Goal: Task Accomplishment & Management: Manage account settings

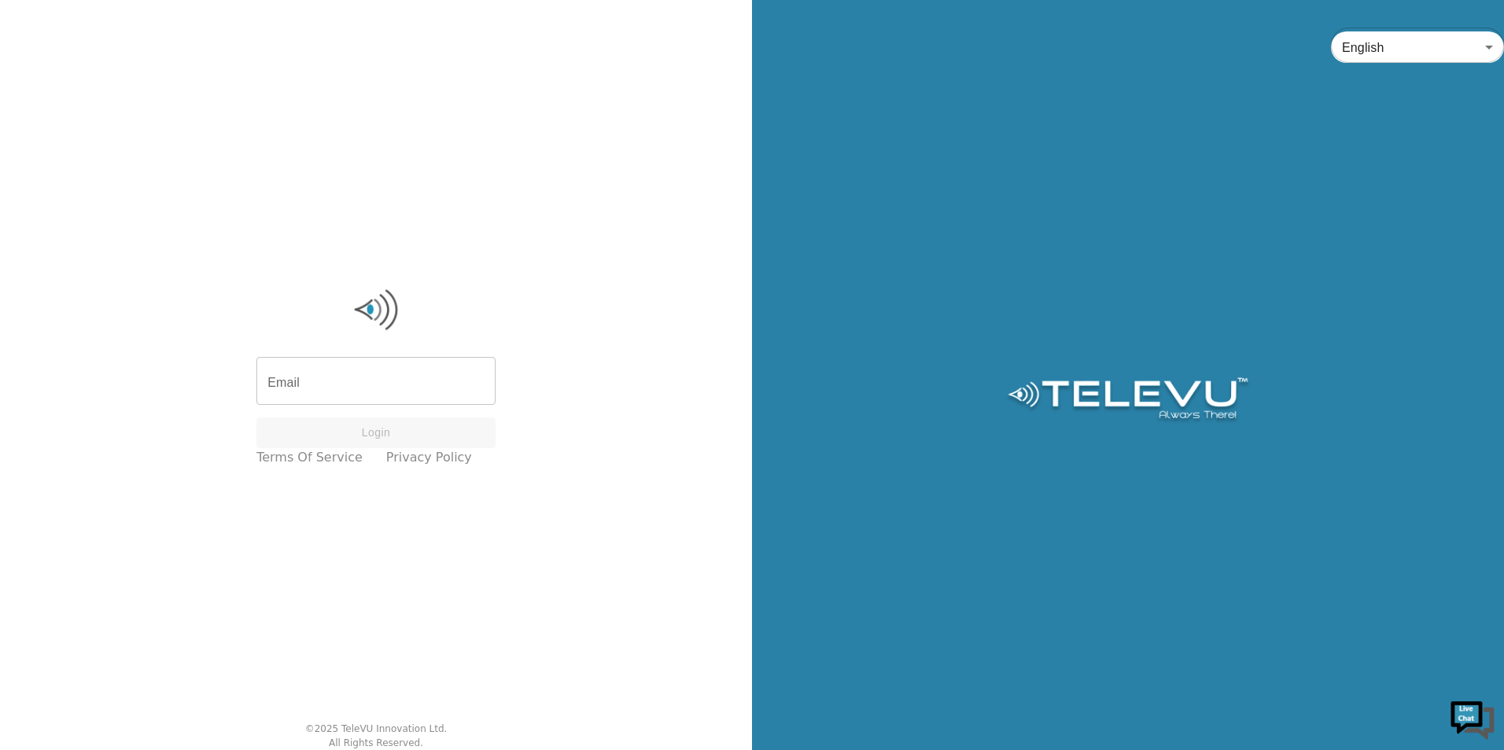
click at [381, 411] on div "Email Email Login Terms of Service Privacy Policy" at bounding box center [376, 376] width 255 height 197
click at [348, 387] on input "Email" at bounding box center [375, 383] width 239 height 44
click at [349, 387] on input "Email" at bounding box center [375, 383] width 239 height 44
click at [352, 387] on input "Email" at bounding box center [375, 383] width 239 height 44
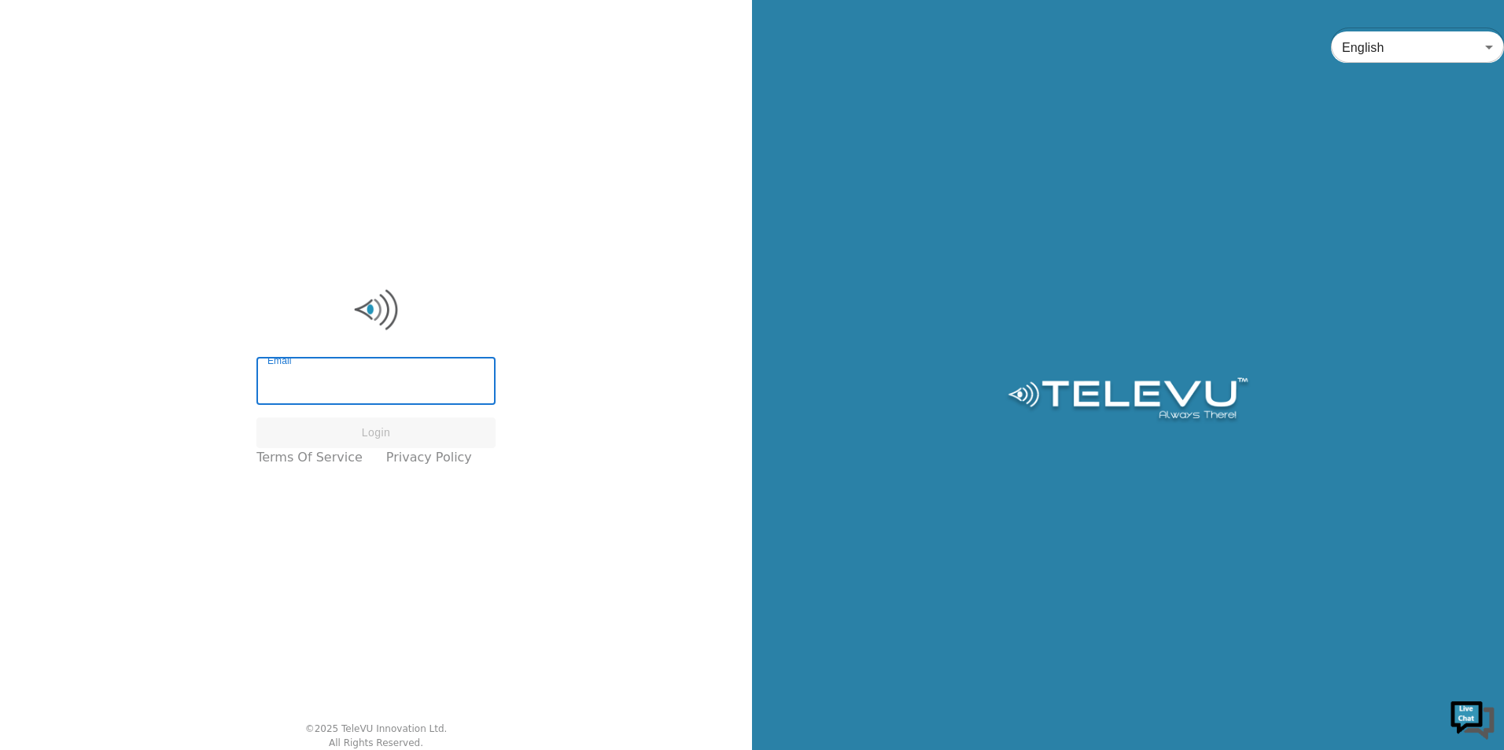
drag, startPoint x: 352, startPoint y: 387, endPoint x: 284, endPoint y: 402, distance: 69.3
click at [284, 402] on input "Email" at bounding box center [375, 383] width 239 height 44
click at [297, 397] on input "Email" at bounding box center [375, 383] width 239 height 44
click at [556, 609] on div "Email Email Login Terms of Service Privacy Policy © 2025 TeleVU Innovation Ltd.…" at bounding box center [376, 375] width 752 height 750
click at [564, 384] on div "Email Email Login Terms of Service Privacy Policy © 2025 TeleVU Innovation Ltd.…" at bounding box center [376, 375] width 752 height 750
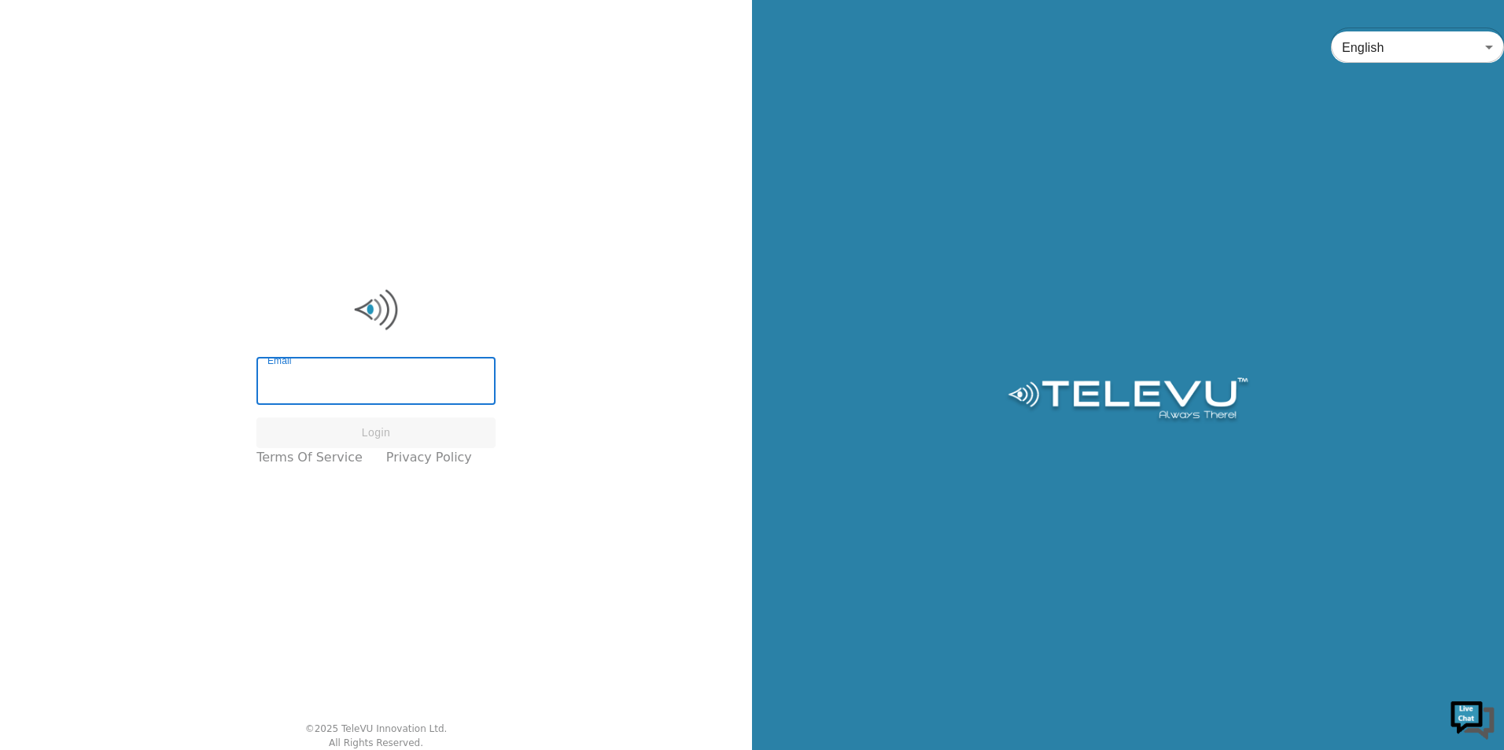
click at [383, 396] on input "Email" at bounding box center [375, 383] width 239 height 44
type input "[EMAIL_ADDRESS][PERSON_NAME][DOMAIN_NAME]"
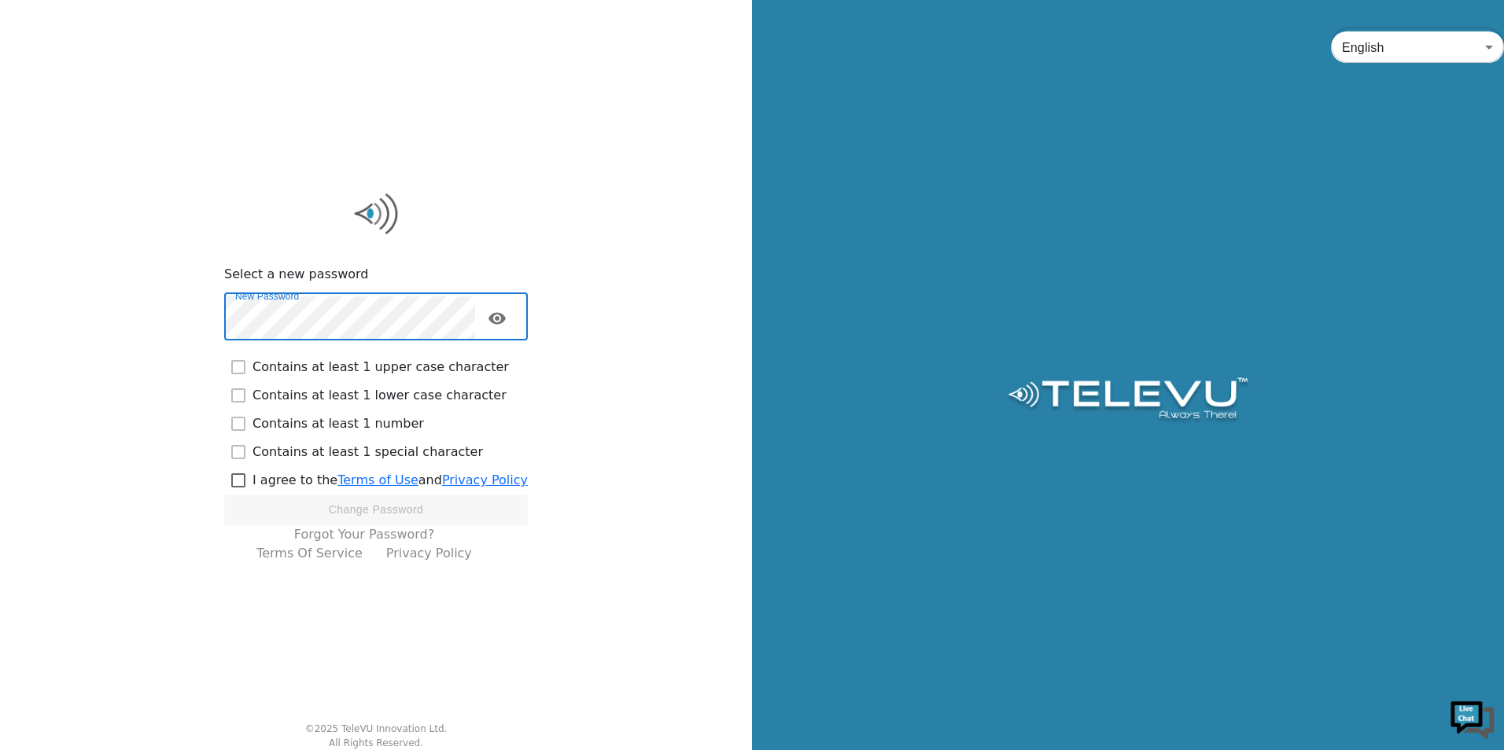
checkbox input "true"
click at [253, 482] on input "checkbox" at bounding box center [238, 480] width 28 height 28
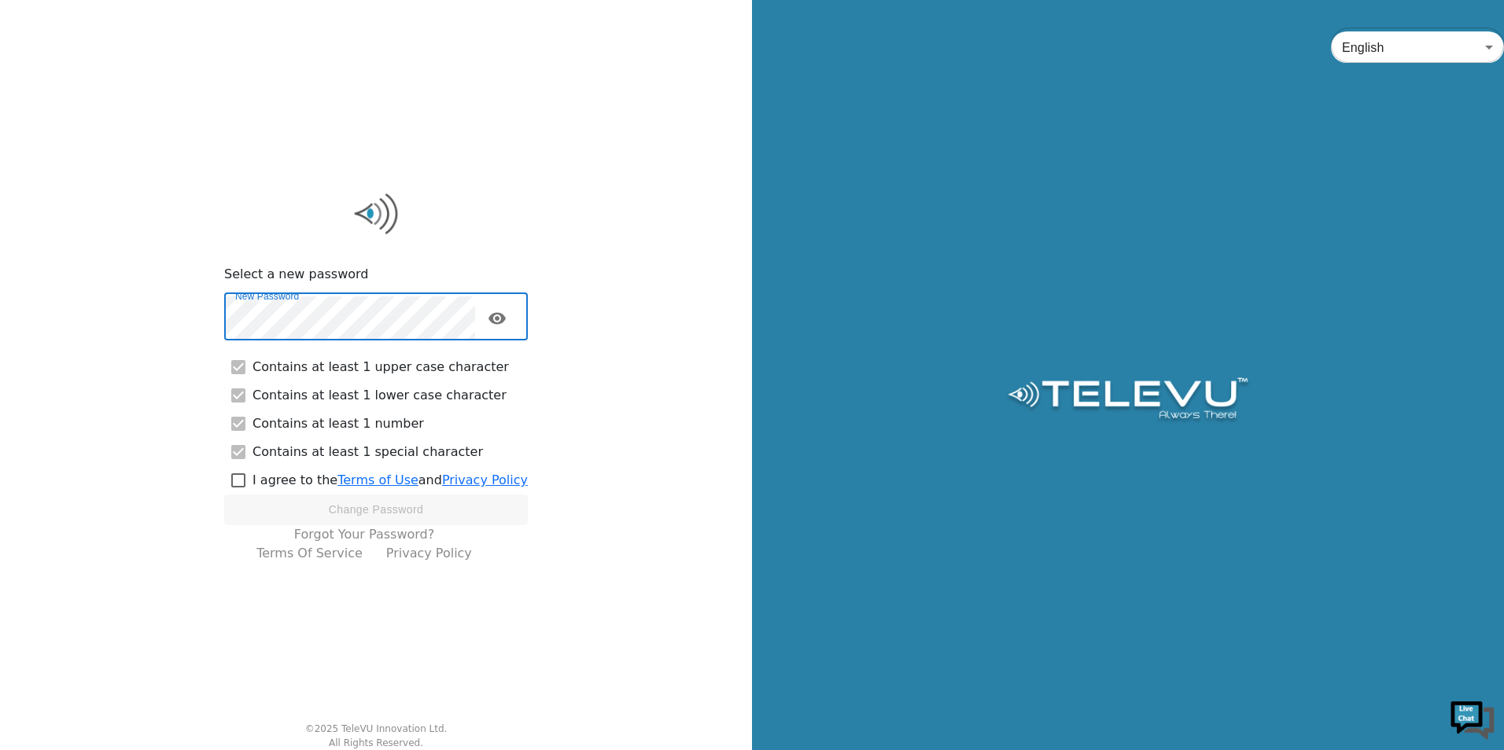
checkbox input "true"
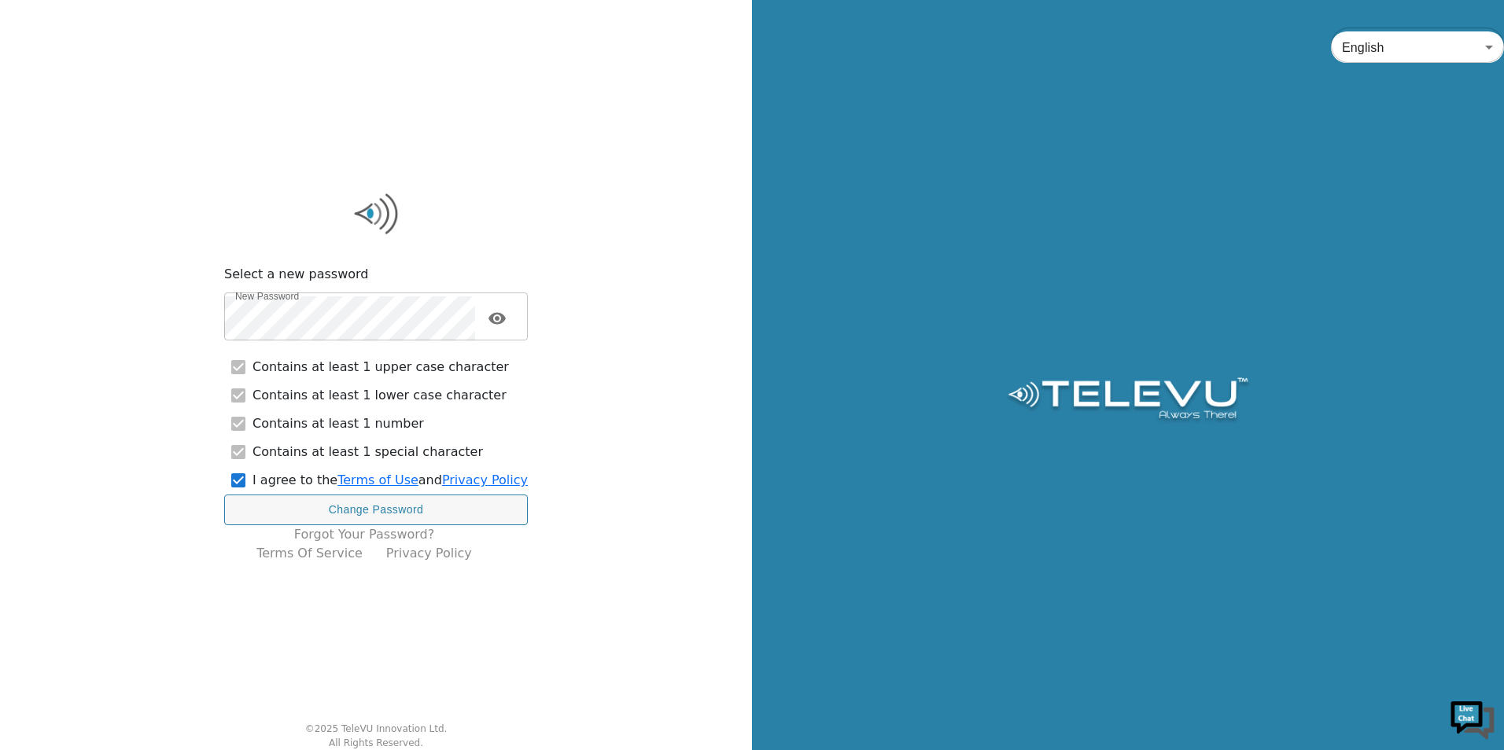
click at [508, 307] on button "toggle password visibility" at bounding box center [496, 318] width 31 height 31
click at [431, 502] on button "Change Password" at bounding box center [376, 510] width 304 height 31
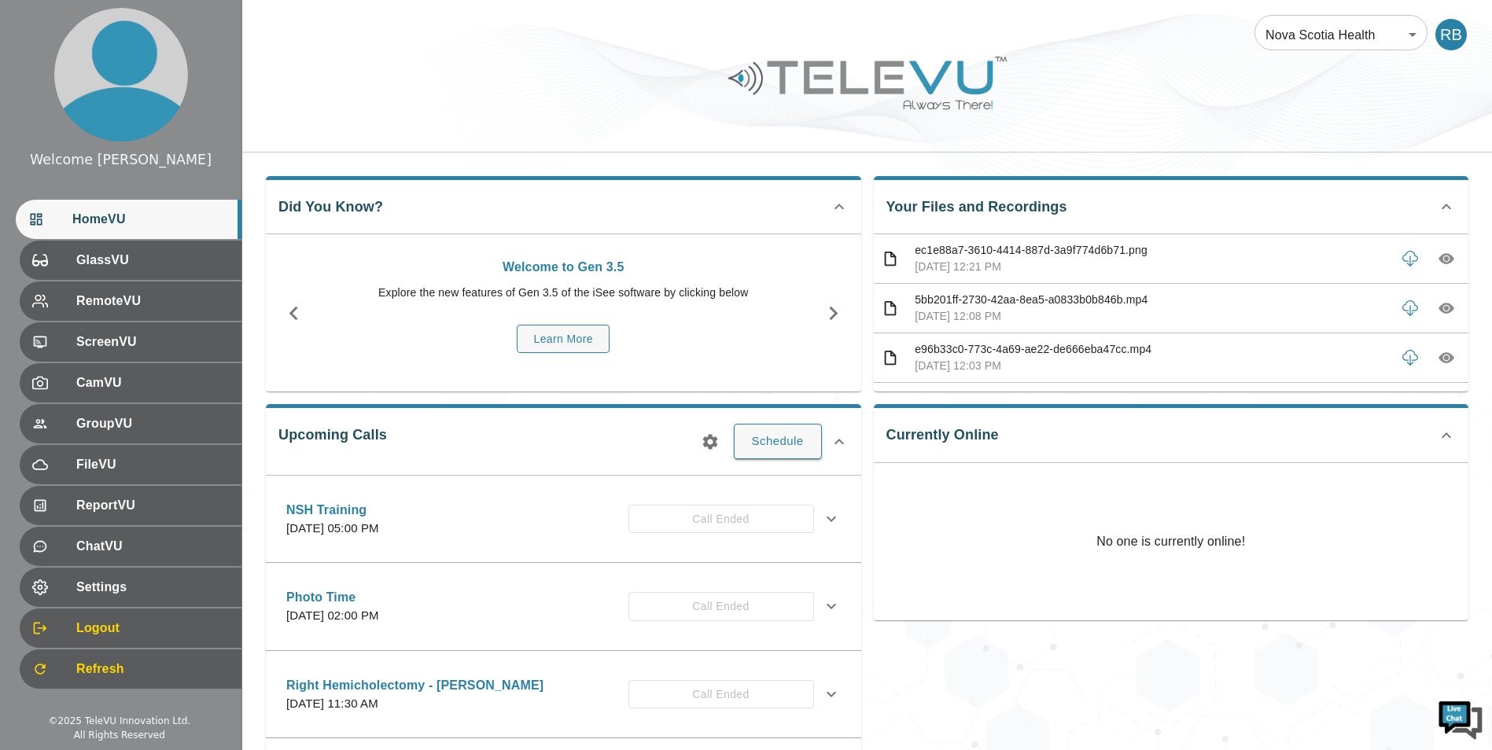
click at [1445, 210] on icon at bounding box center [1446, 206] width 19 height 19
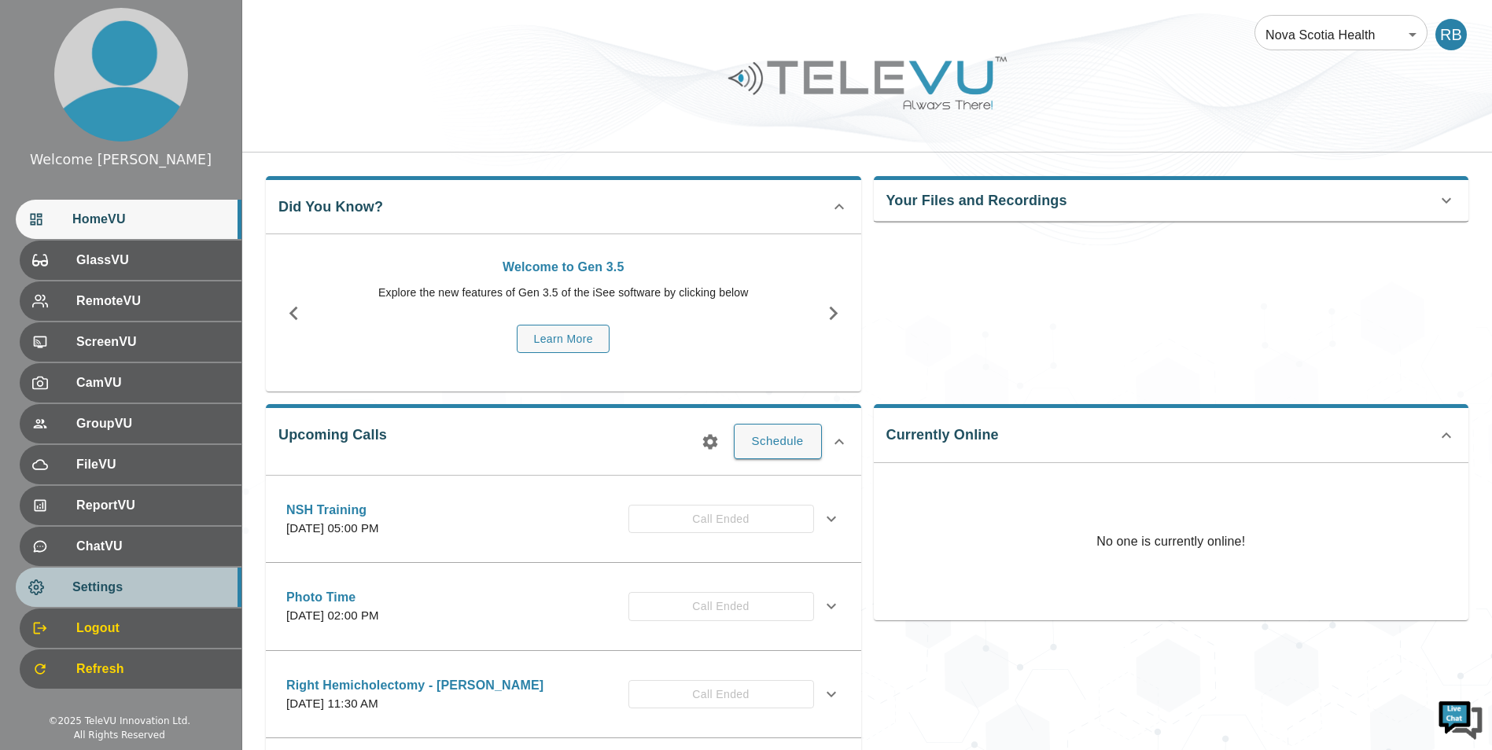
click at [161, 573] on div "Settings" at bounding box center [129, 587] width 226 height 39
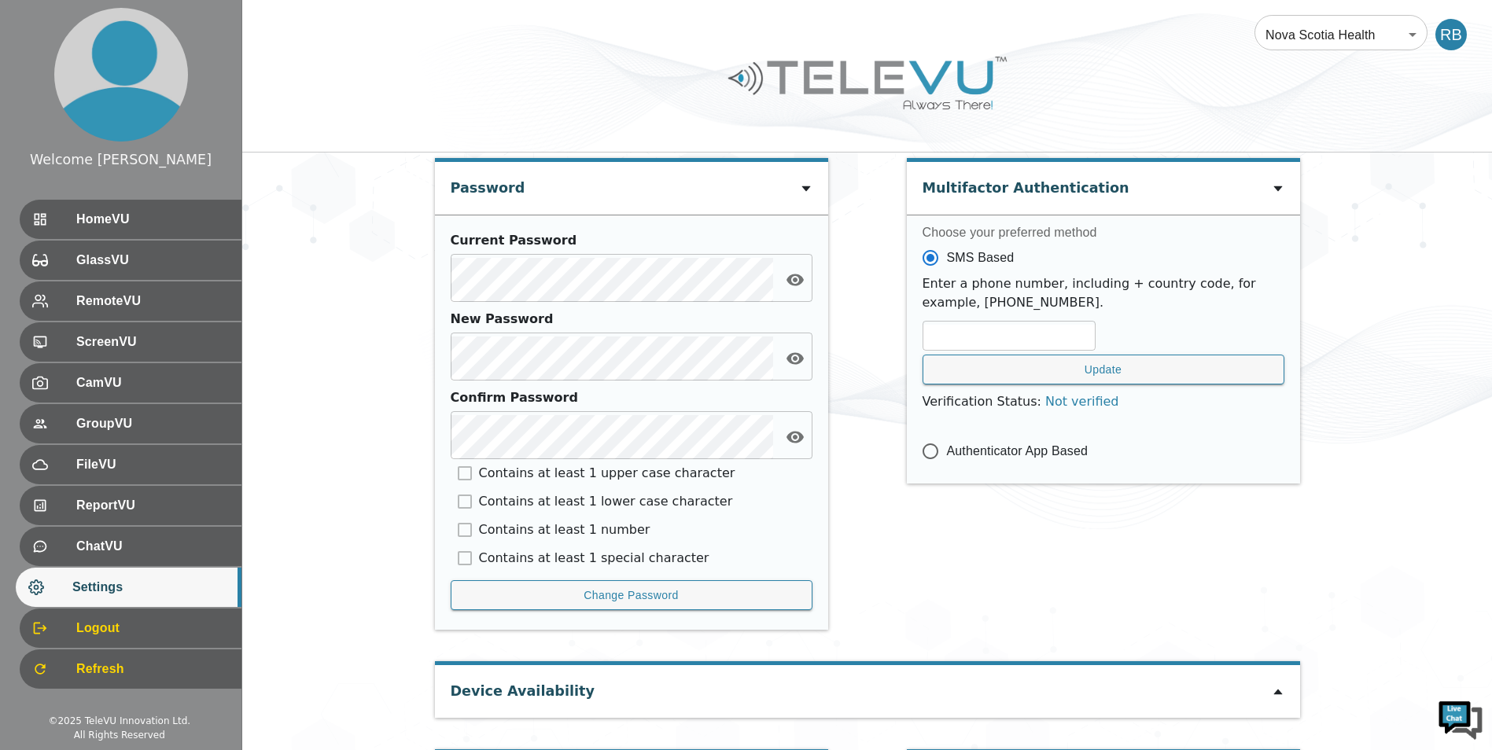
scroll to position [644, 0]
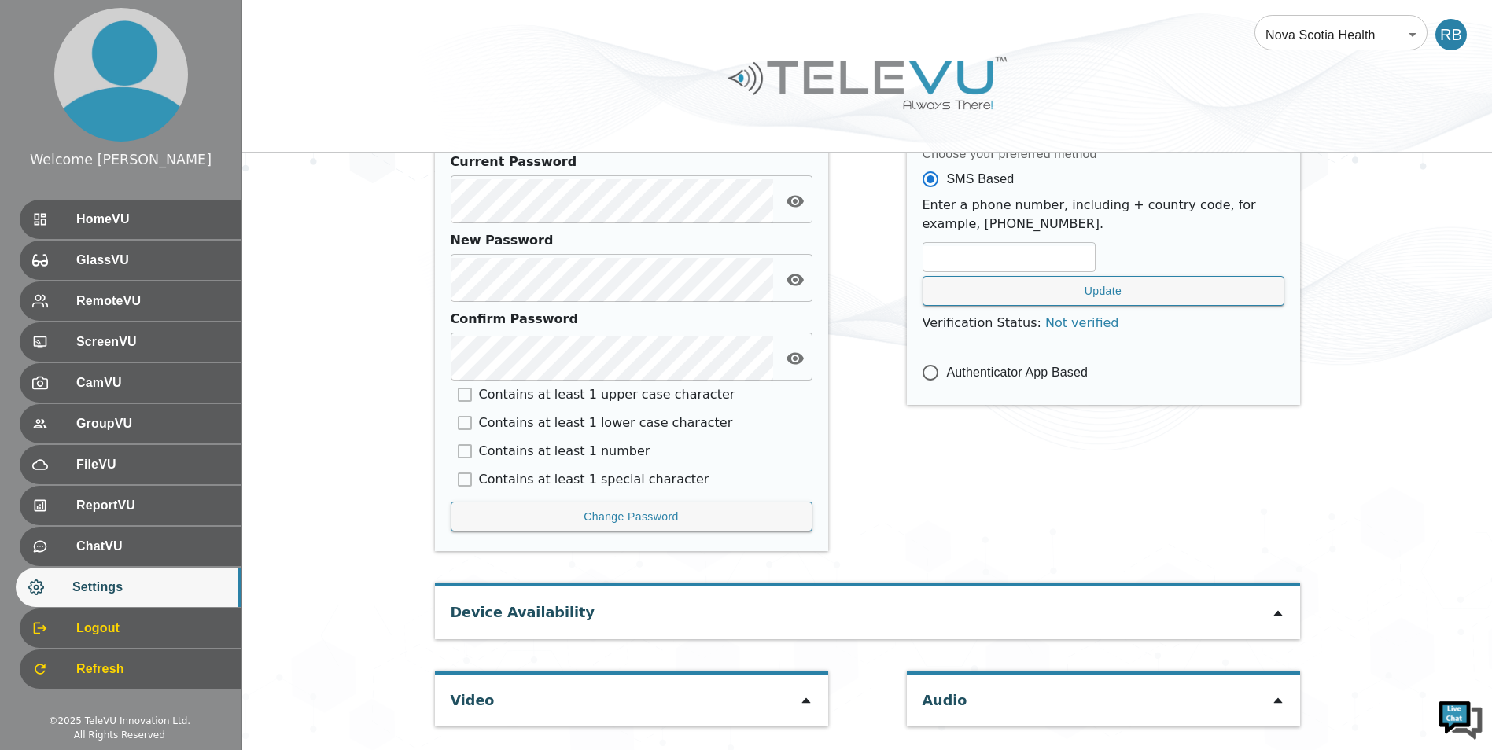
click at [575, 688] on div "Video" at bounding box center [631, 701] width 393 height 52
click at [810, 703] on icon at bounding box center [806, 701] width 13 height 13
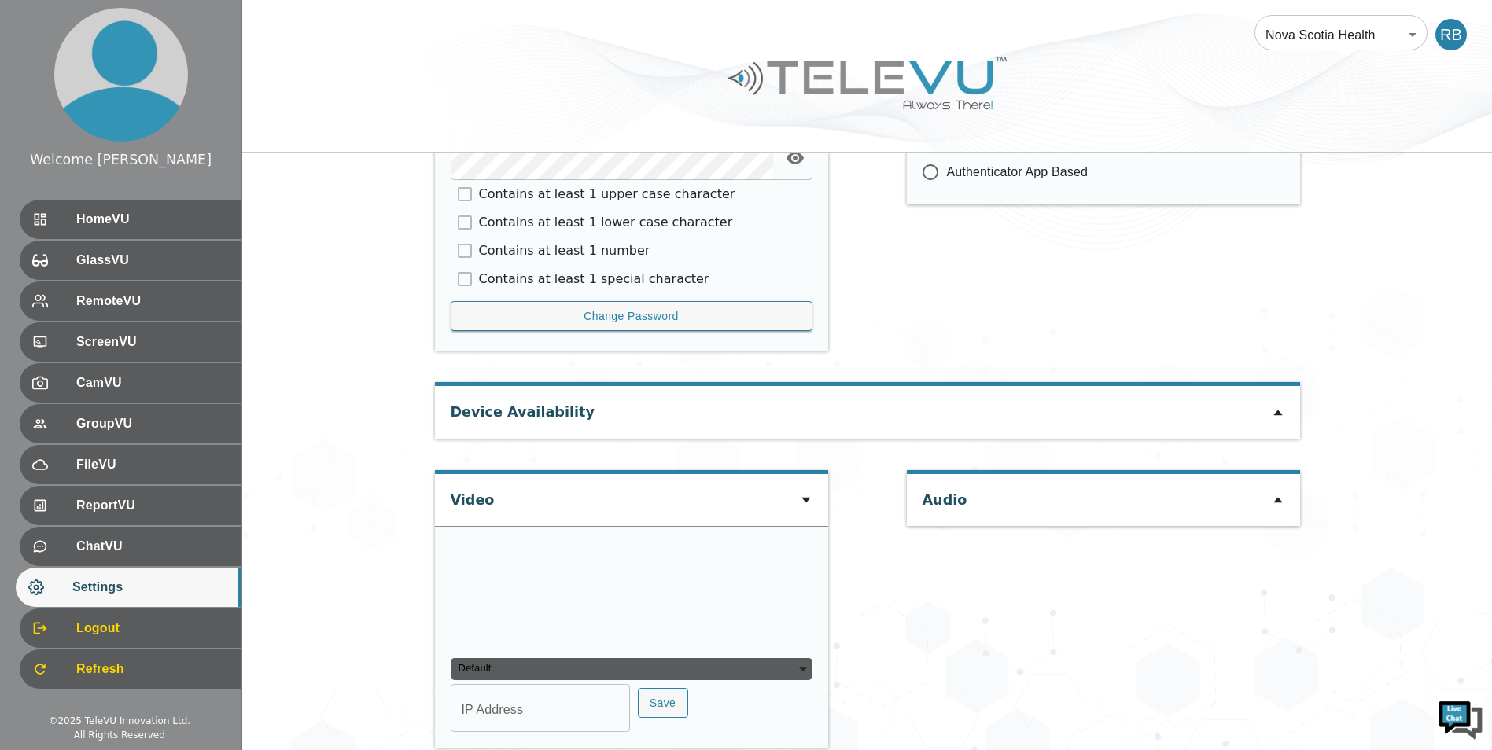
scroll to position [866, 0]
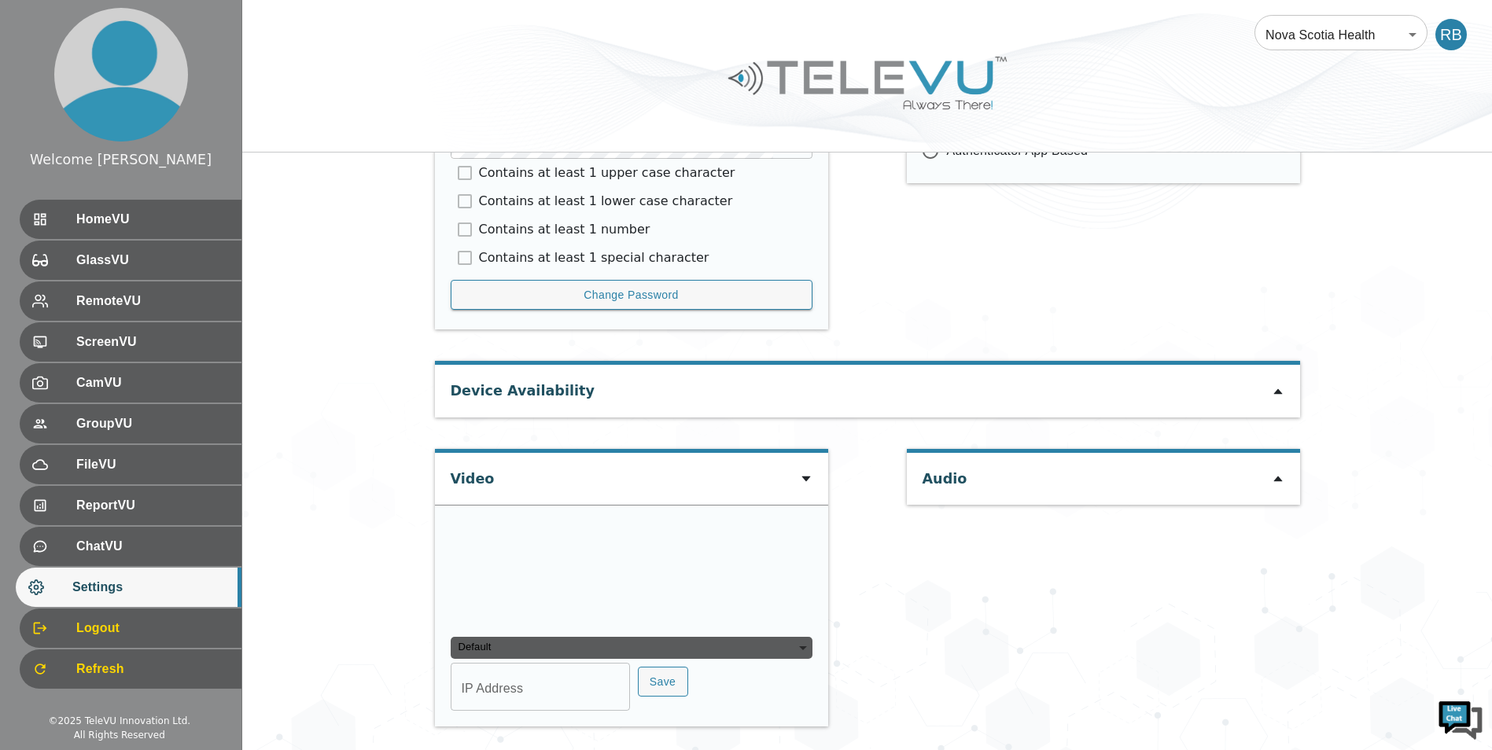
click at [1171, 469] on div "Audio" at bounding box center [1103, 479] width 393 height 52
click at [1274, 485] on icon at bounding box center [1278, 479] width 13 height 13
